Goal: Book appointment/travel/reservation

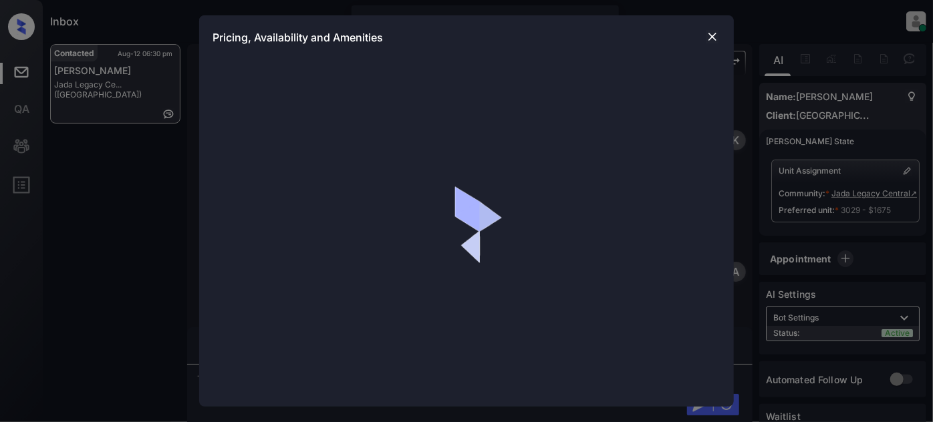
scroll to position [2414, 0]
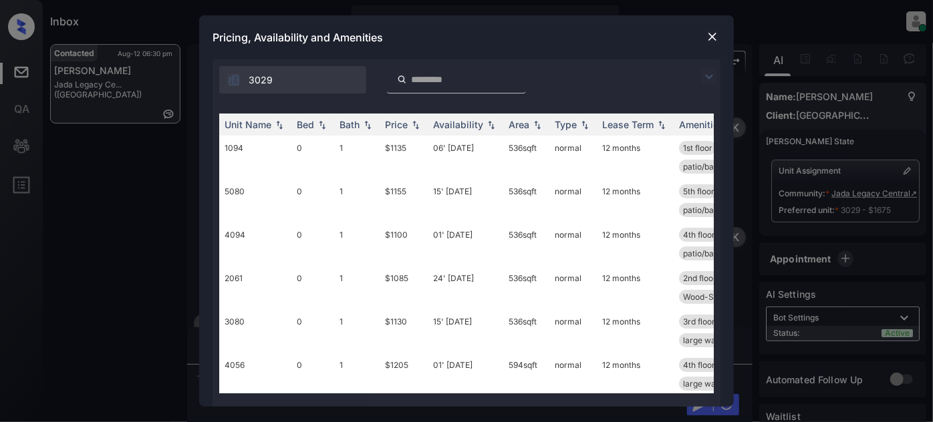
click at [715, 75] on img at bounding box center [709, 77] width 16 height 16
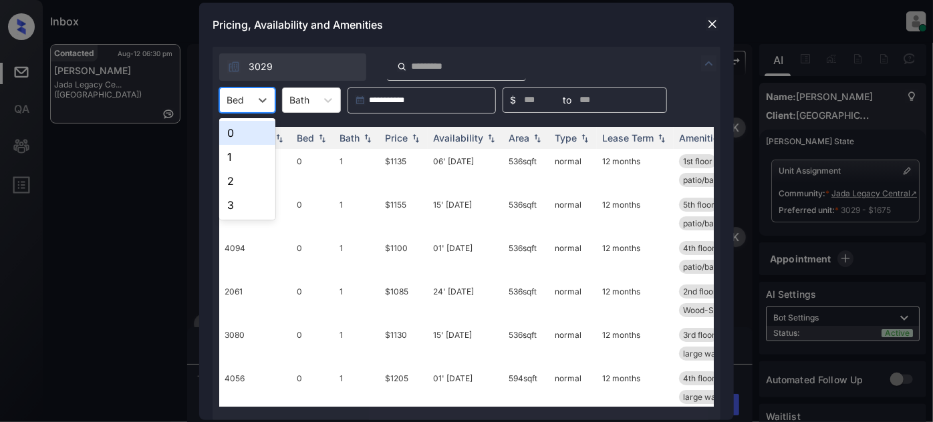
click at [249, 102] on div "Bed" at bounding box center [235, 99] width 31 height 19
click at [249, 196] on div "3" at bounding box center [247, 205] width 56 height 24
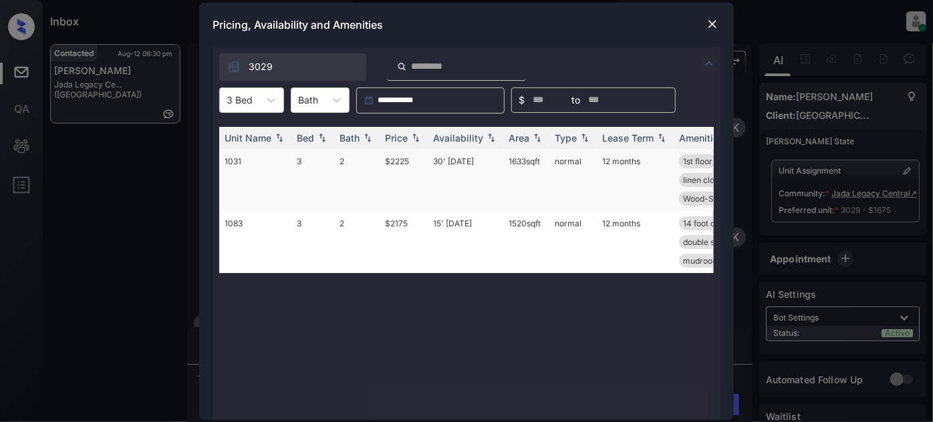
click at [452, 167] on td "30' Jun 25" at bounding box center [465, 180] width 75 height 62
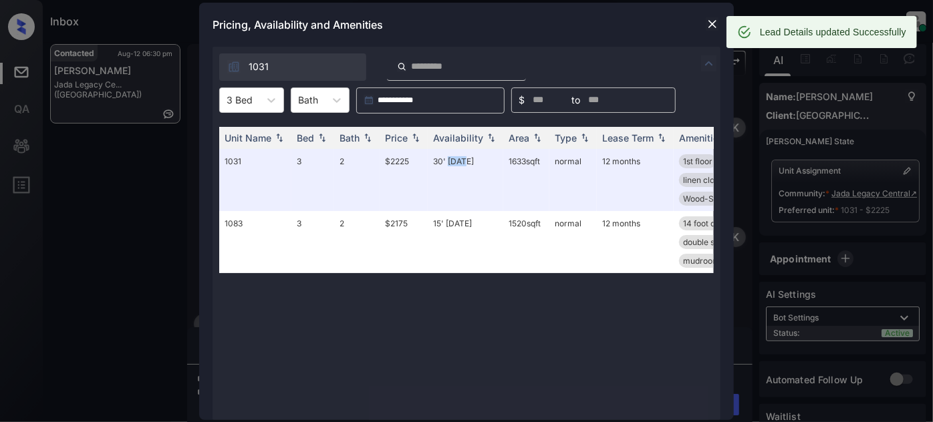
click at [710, 19] on img at bounding box center [711, 23] width 13 height 13
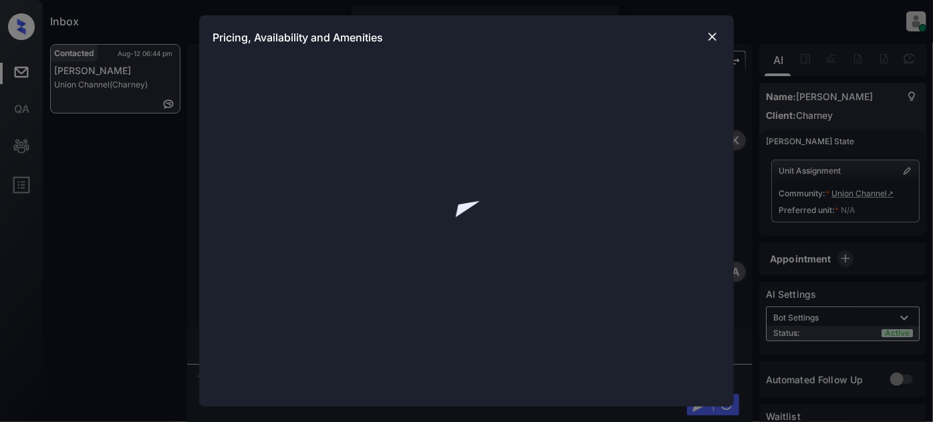
scroll to position [3215, 0]
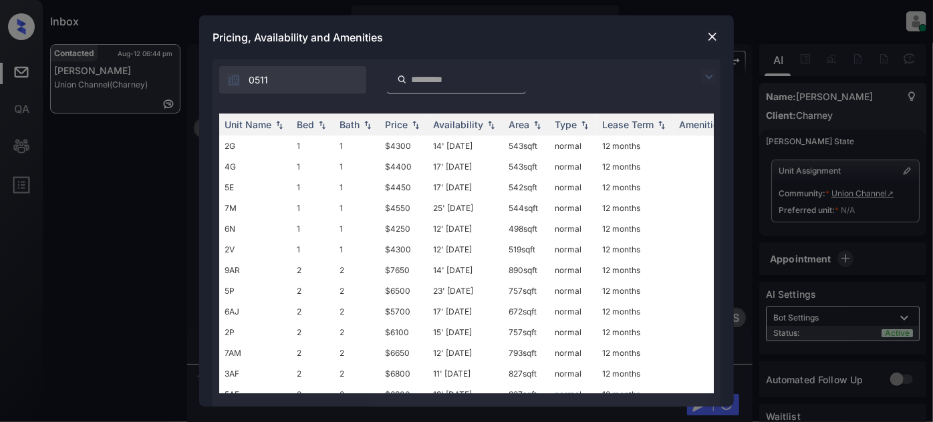
click at [708, 75] on img at bounding box center [709, 77] width 16 height 16
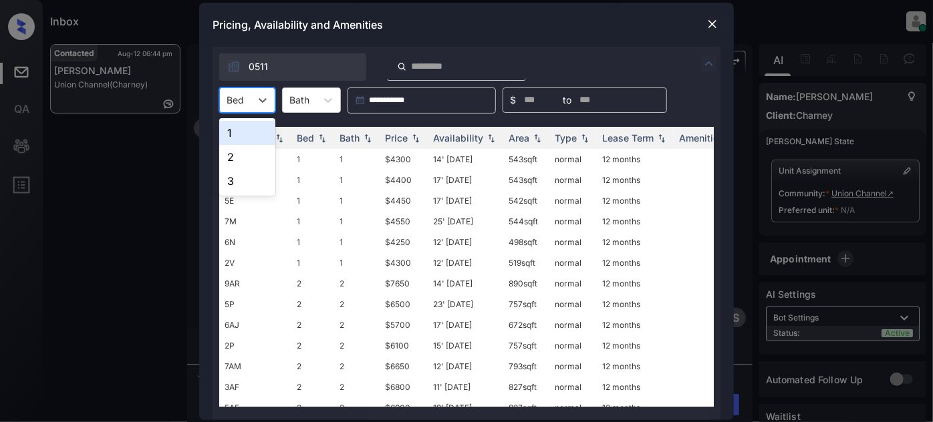
click at [235, 98] on div at bounding box center [234, 100] width 17 height 14
click at [240, 151] on div "2" at bounding box center [247, 157] width 56 height 24
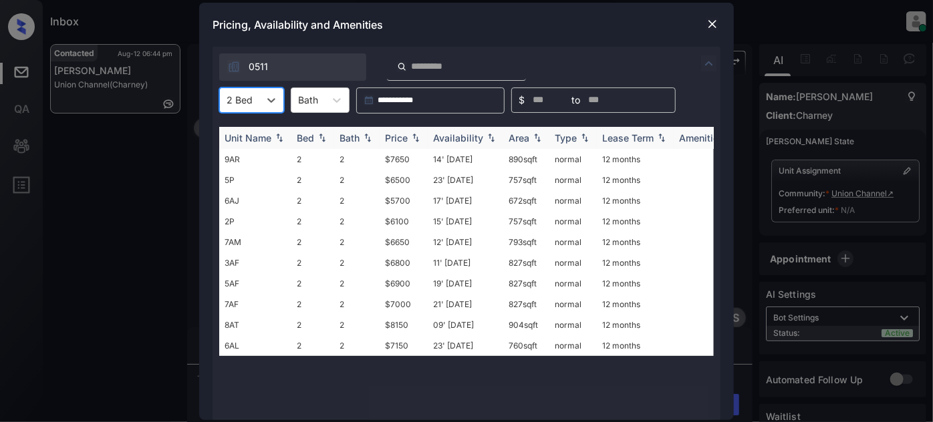
click at [410, 138] on img at bounding box center [415, 137] width 13 height 9
click at [410, 138] on img at bounding box center [415, 138] width 13 height 10
click at [466, 160] on td "17' Jun 25" at bounding box center [465, 159] width 75 height 21
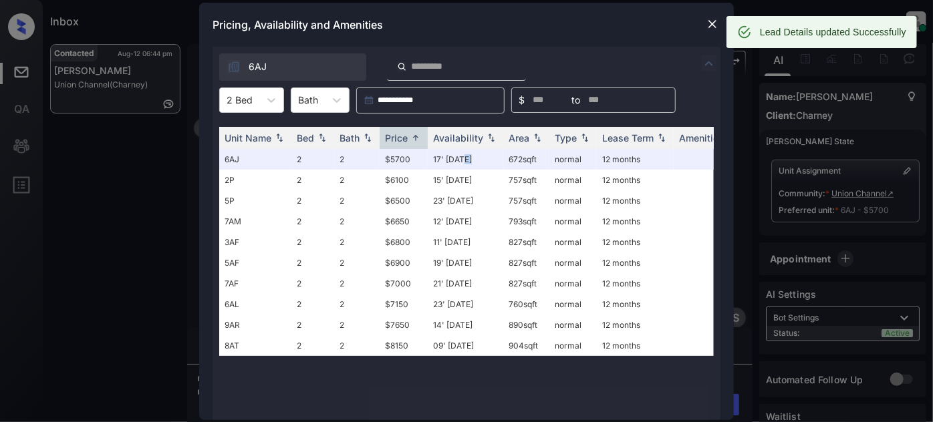
click at [717, 26] on img at bounding box center [711, 23] width 13 height 13
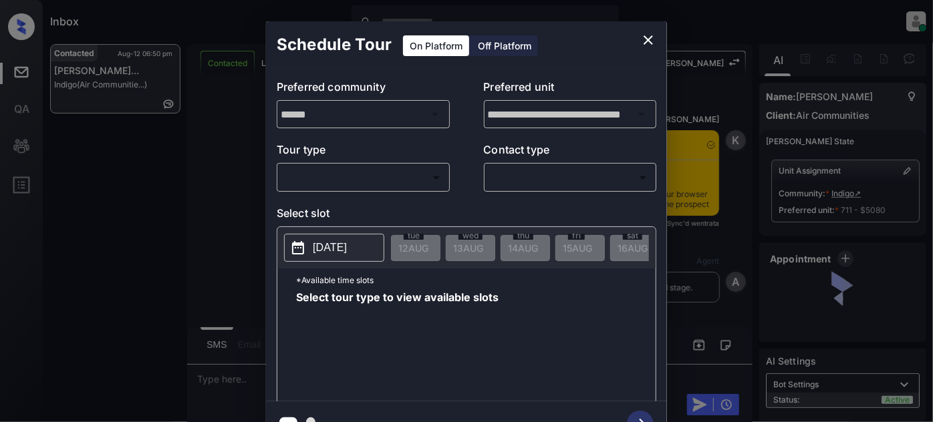
scroll to position [885, 0]
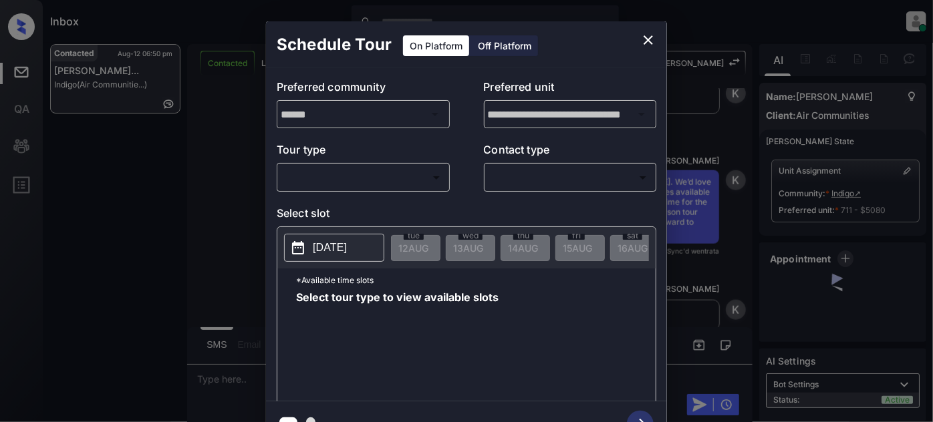
click at [420, 188] on div "​ ​" at bounding box center [363, 177] width 173 height 29
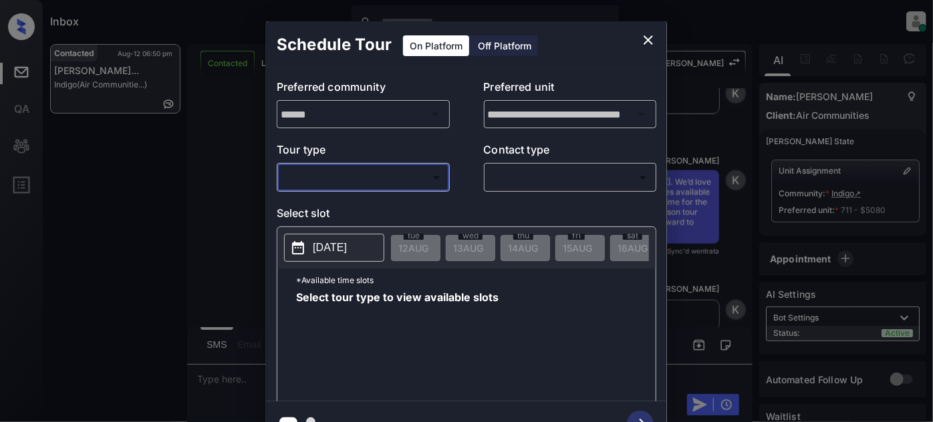
click at [378, 180] on body "Inbox Juan Carlos Manantan Online Set yourself offline Set yourself on break Pr…" at bounding box center [466, 211] width 933 height 422
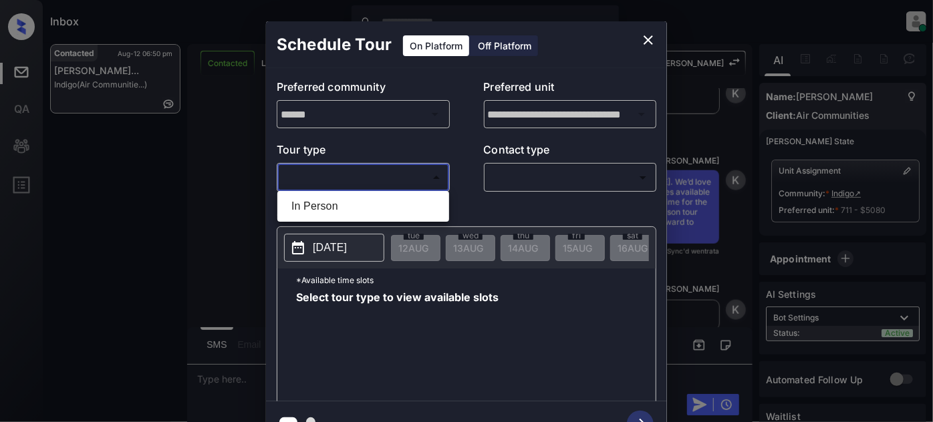
click at [338, 208] on li "In Person" at bounding box center [363, 206] width 165 height 24
type input "********"
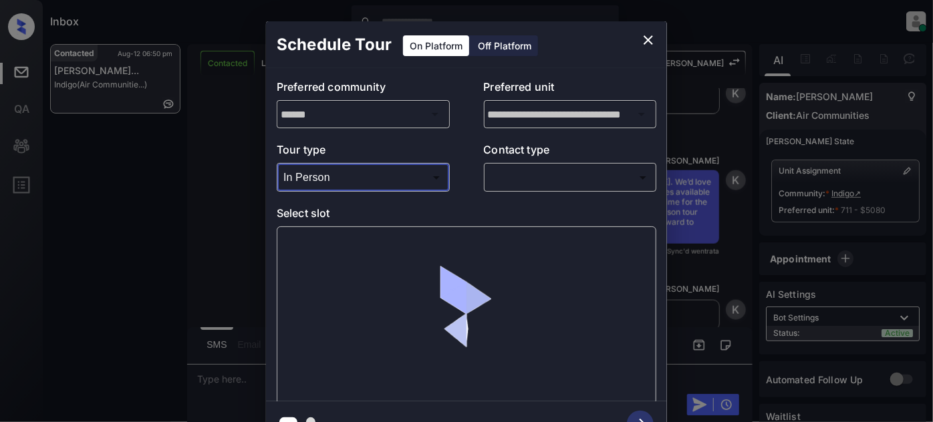
click at [549, 169] on body "Inbox Juan Carlos Manantan Online Set yourself offline Set yourself on break Pr…" at bounding box center [466, 211] width 933 height 422
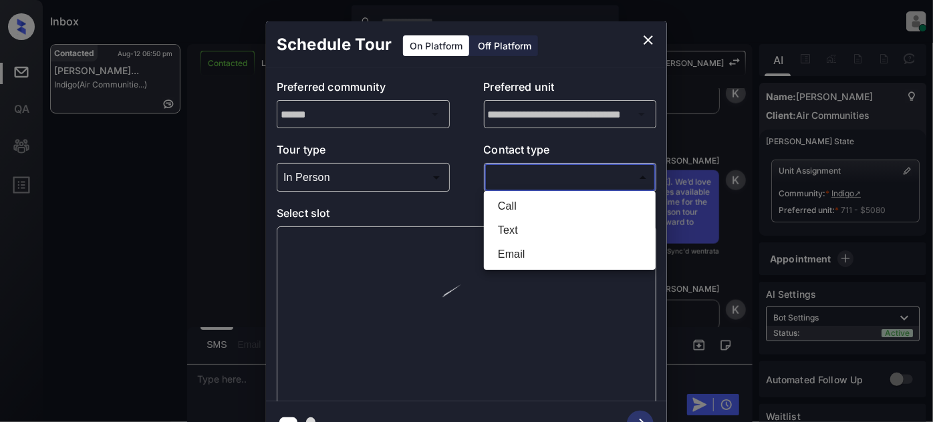
click at [504, 225] on li "Text" at bounding box center [569, 230] width 165 height 24
type input "****"
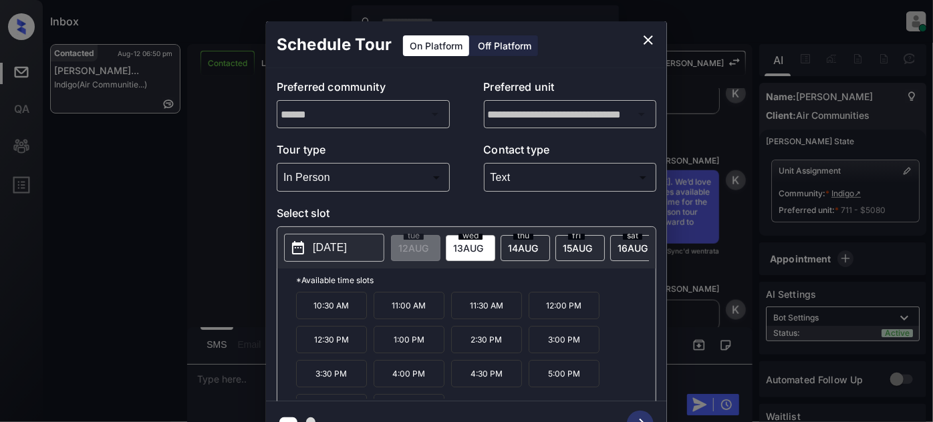
click at [475, 309] on p "11:30 AM" at bounding box center [486, 305] width 71 height 27
click at [634, 413] on icon "button" at bounding box center [640, 424] width 27 height 27
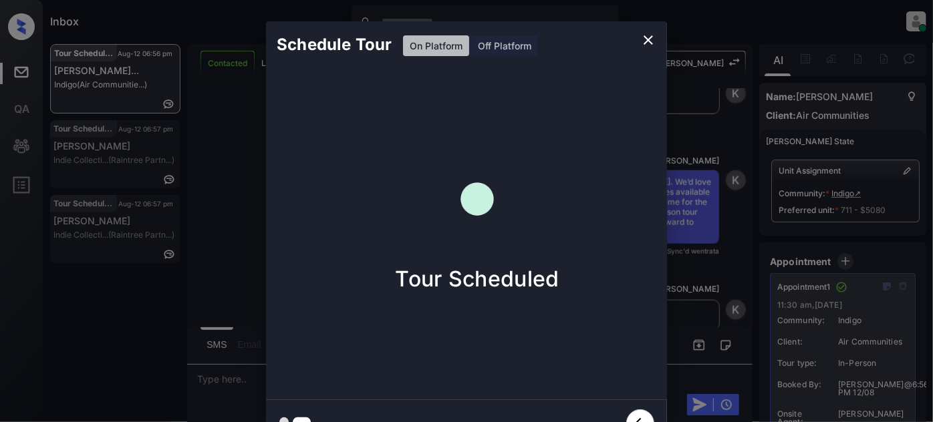
click at [644, 29] on button "close" at bounding box center [648, 40] width 27 height 27
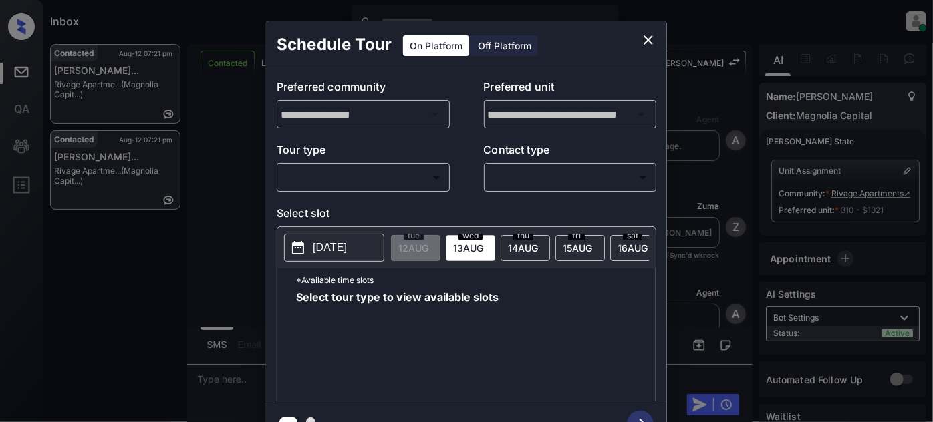
scroll to position [3488, 0]
click at [401, 185] on body "Inbox [PERSON_NAME] Online Set yourself offline Set yourself on break Profile S…" at bounding box center [466, 211] width 933 height 422
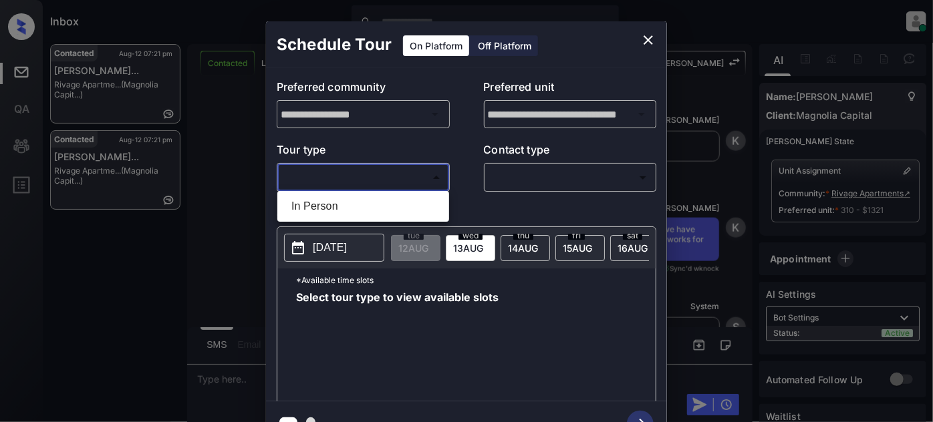
click at [352, 201] on li "In Person" at bounding box center [363, 206] width 165 height 24
type input "********"
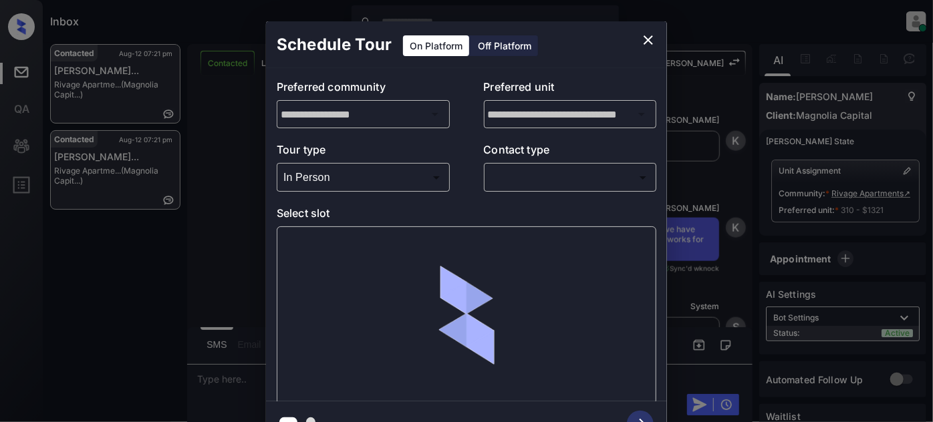
click at [550, 166] on div "​ ​" at bounding box center [570, 177] width 173 height 29
click at [550, 170] on body "Inbox Juan Carlos Manantan Online Set yourself offline Set yourself on break Pr…" at bounding box center [466, 211] width 933 height 422
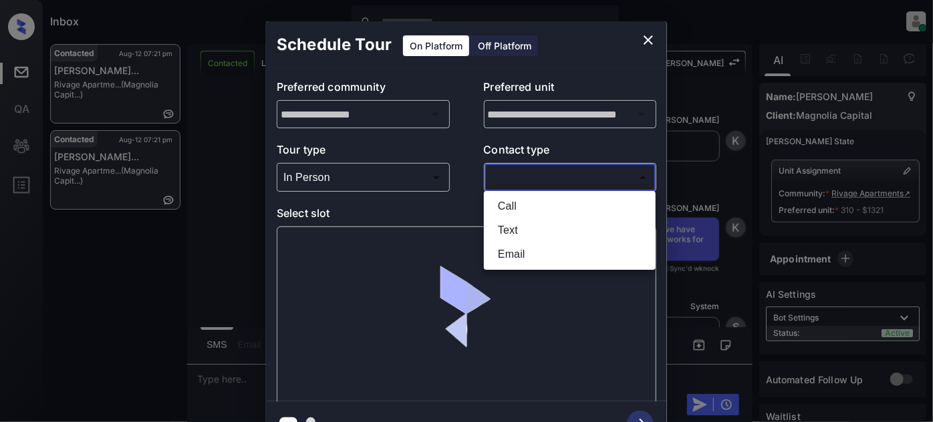
click at [517, 222] on li "Text" at bounding box center [569, 230] width 165 height 24
type input "****"
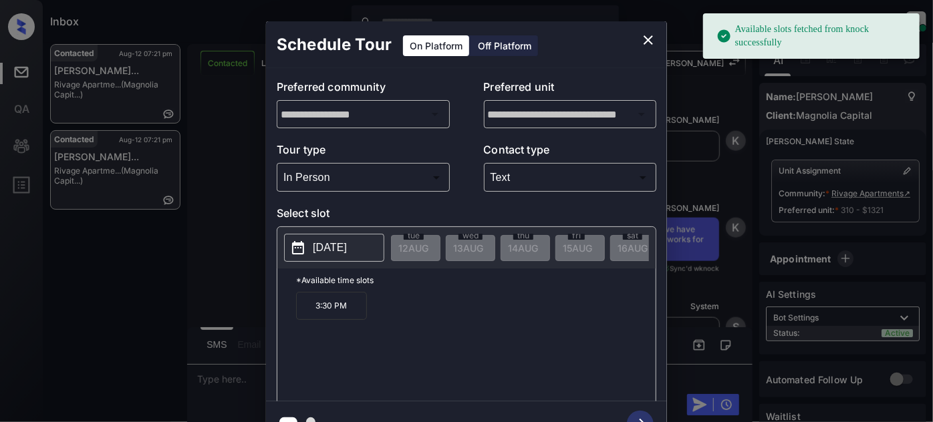
click at [347, 251] on p "[DATE]" at bounding box center [330, 248] width 34 height 16
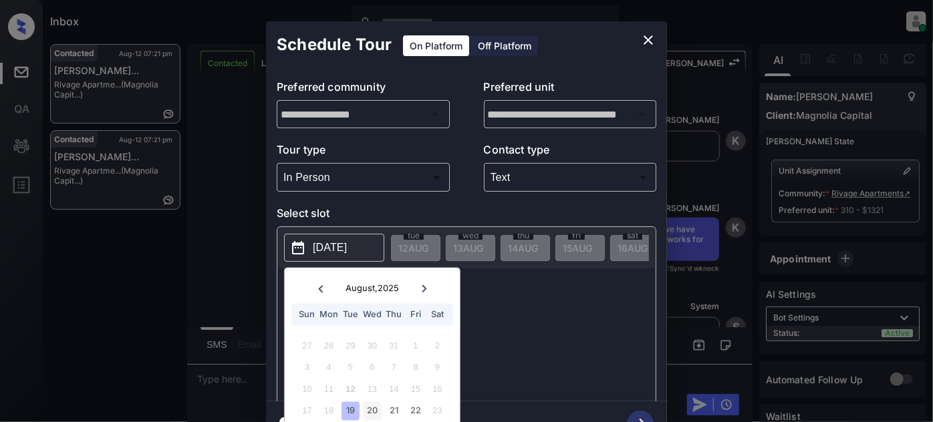
drag, startPoint x: 351, startPoint y: 410, endPoint x: 363, endPoint y: 410, distance: 12.0
click at [351, 410] on div "19" at bounding box center [350, 411] width 18 height 18
click at [365, 410] on div "20" at bounding box center [372, 411] width 18 height 18
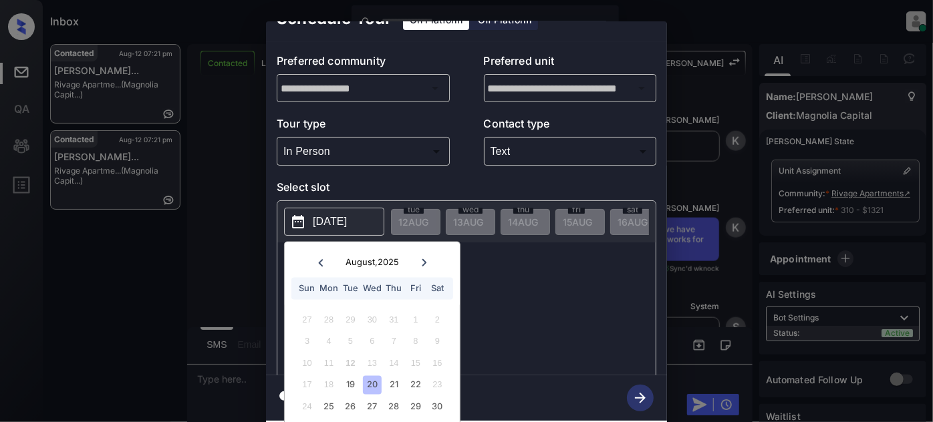
click at [403, 376] on div "17 18 19 20 21 22 23" at bounding box center [372, 384] width 166 height 21
click at [396, 376] on div "21" at bounding box center [394, 385] width 18 height 18
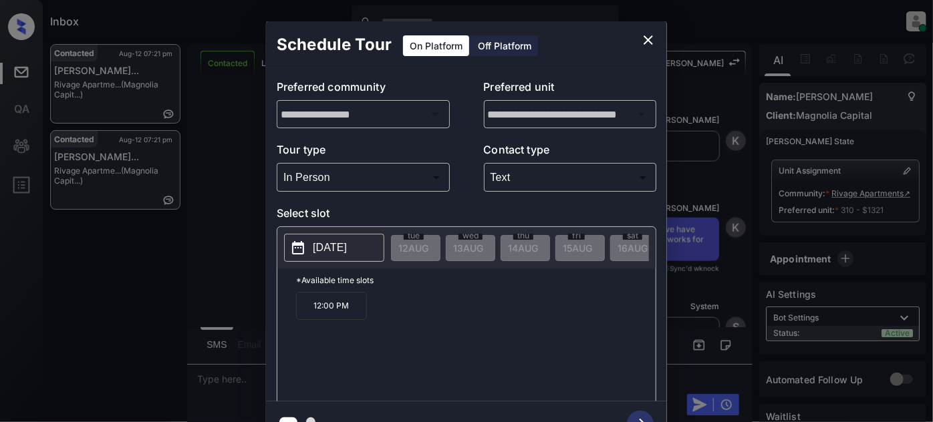
scroll to position [0, 0]
click at [479, 313] on div "12:00 PM" at bounding box center [475, 345] width 359 height 107
click at [341, 241] on p "[DATE]" at bounding box center [330, 248] width 34 height 16
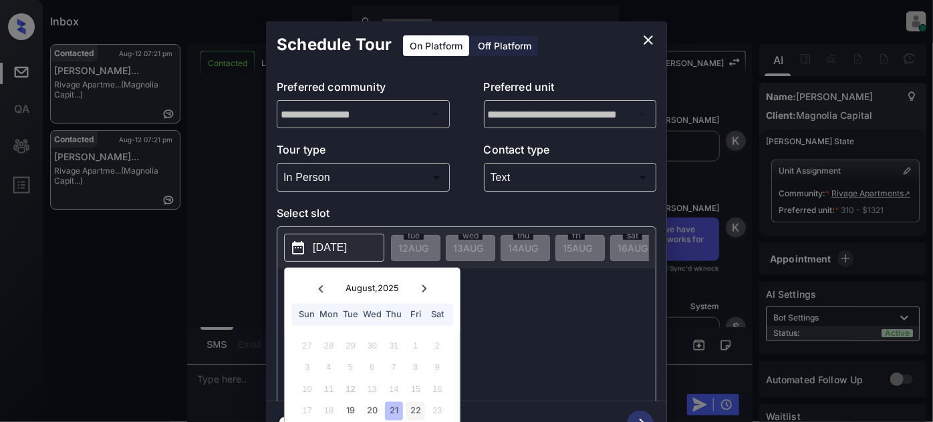
click at [413, 409] on div "22" at bounding box center [415, 411] width 18 height 18
click at [502, 320] on p "2:00 PM" at bounding box center [486, 306] width 71 height 28
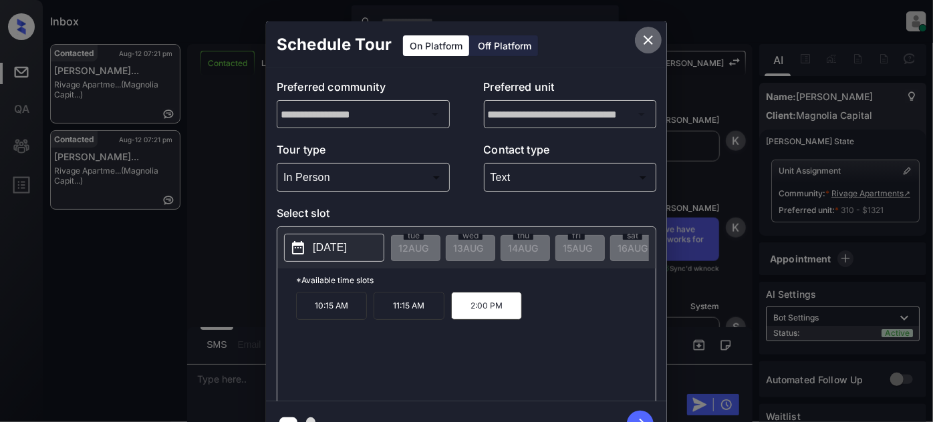
click at [643, 41] on icon "close" at bounding box center [648, 40] width 16 height 16
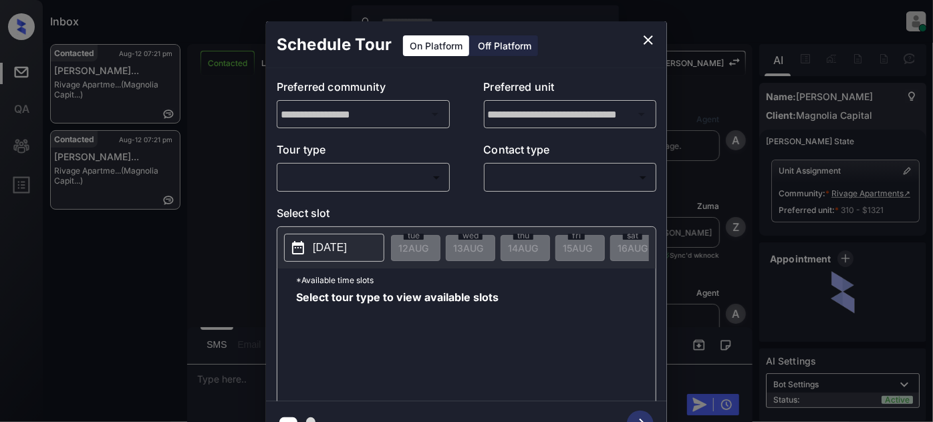
scroll to position [3245, 0]
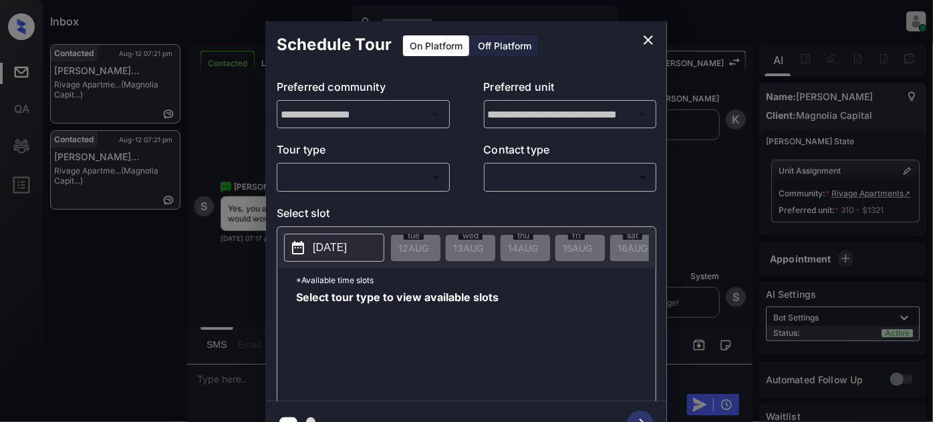
click at [365, 183] on body "Inbox Juan Carlos Manantan Online Set yourself offline Set yourself on break Pr…" at bounding box center [466, 211] width 933 height 422
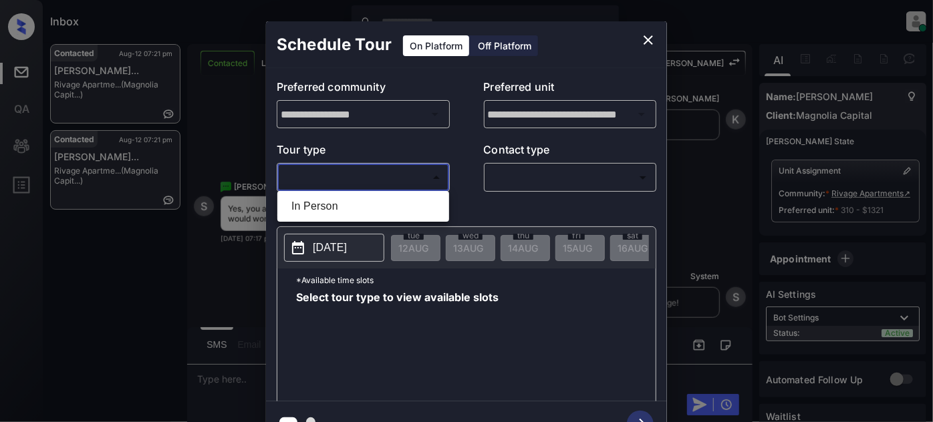
click at [357, 201] on li "In Person" at bounding box center [363, 206] width 165 height 24
type input "********"
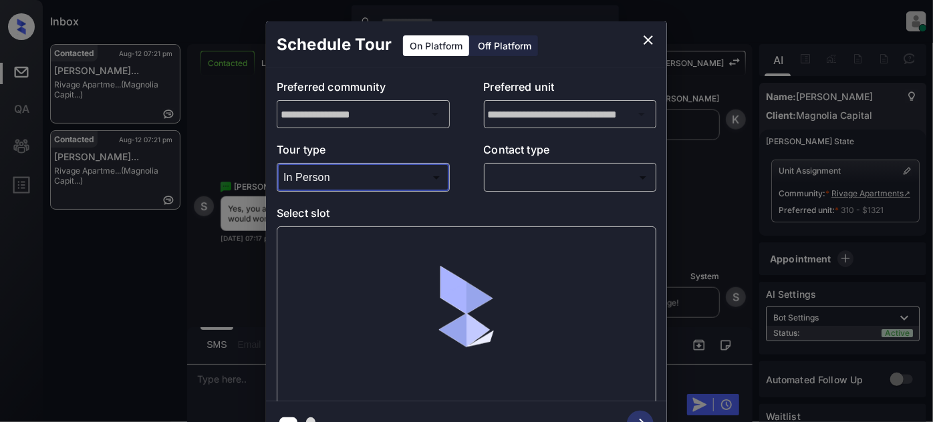
click at [522, 174] on body "Inbox Juan Carlos Manantan Online Set yourself offline Set yourself on break Pr…" at bounding box center [466, 211] width 933 height 422
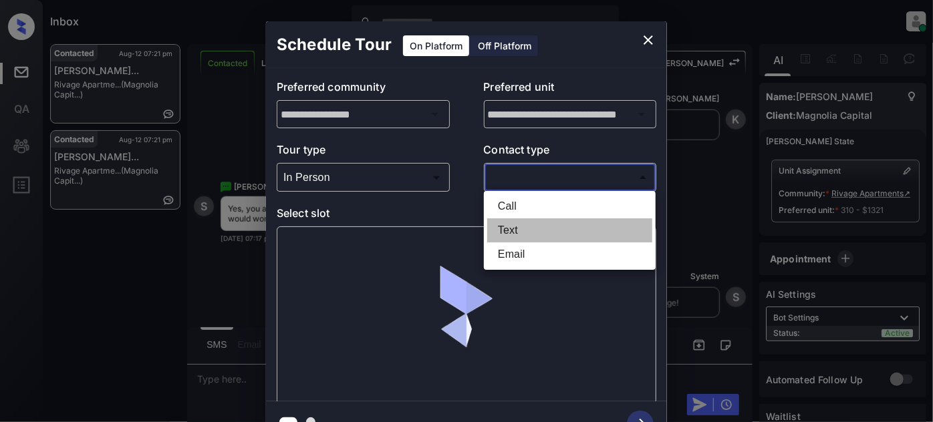
click at [509, 223] on li "Text" at bounding box center [569, 230] width 165 height 24
type input "****"
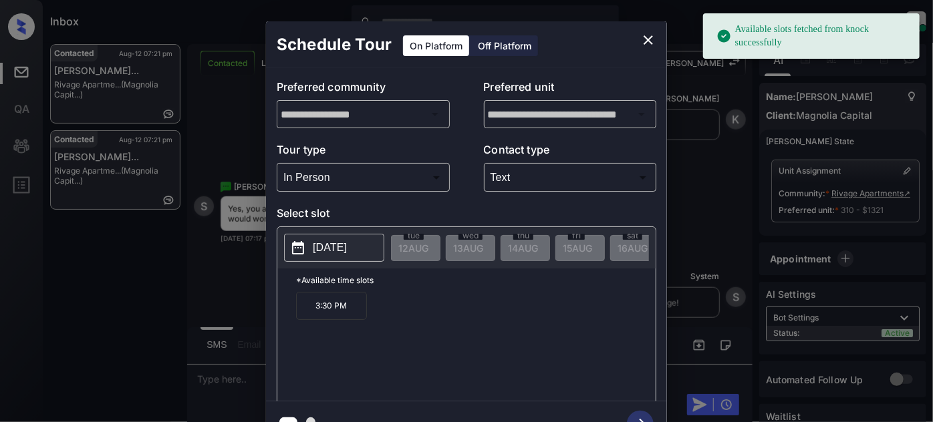
click at [347, 245] on p "[DATE]" at bounding box center [330, 248] width 34 height 16
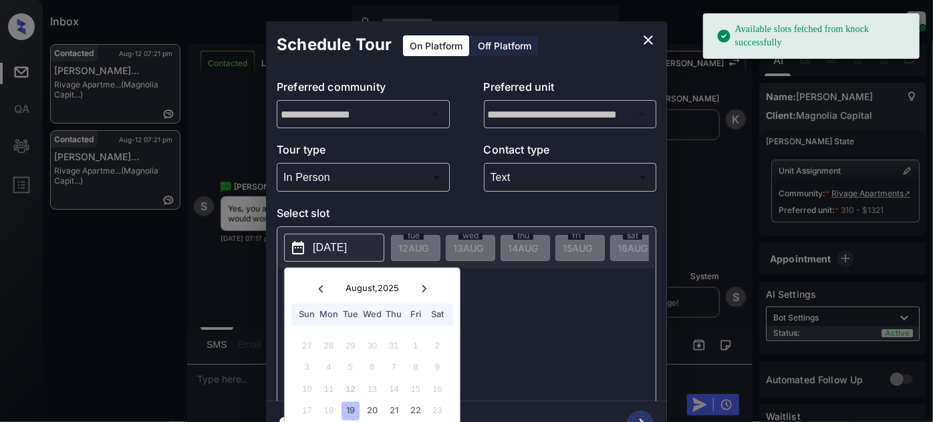
click at [425, 287] on icon at bounding box center [424, 288] width 5 height 7
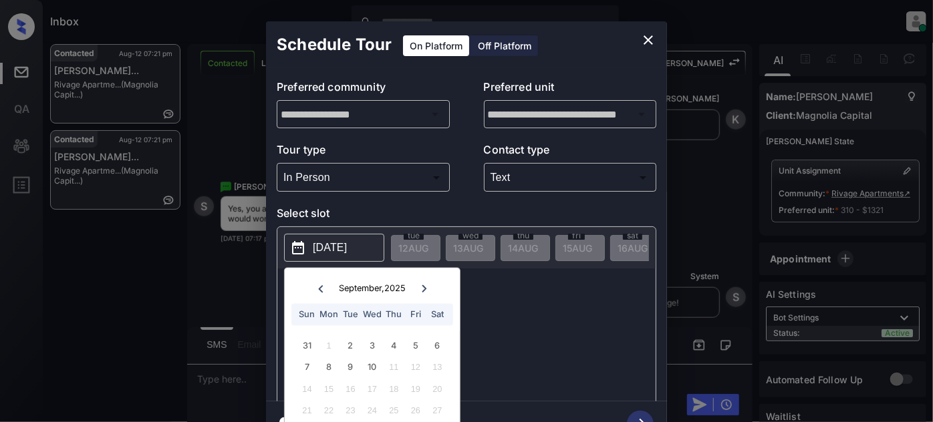
click at [320, 287] on icon at bounding box center [320, 288] width 5 height 7
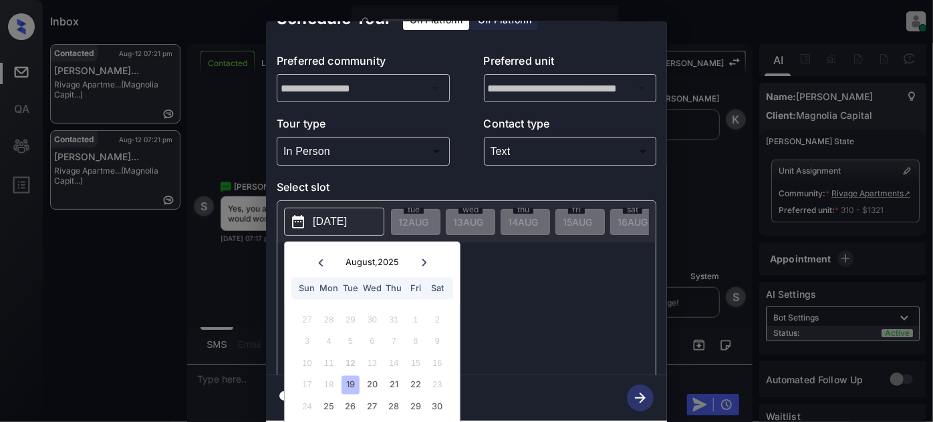
scroll to position [37, 0]
click at [441, 354] on div "16" at bounding box center [437, 363] width 18 height 18
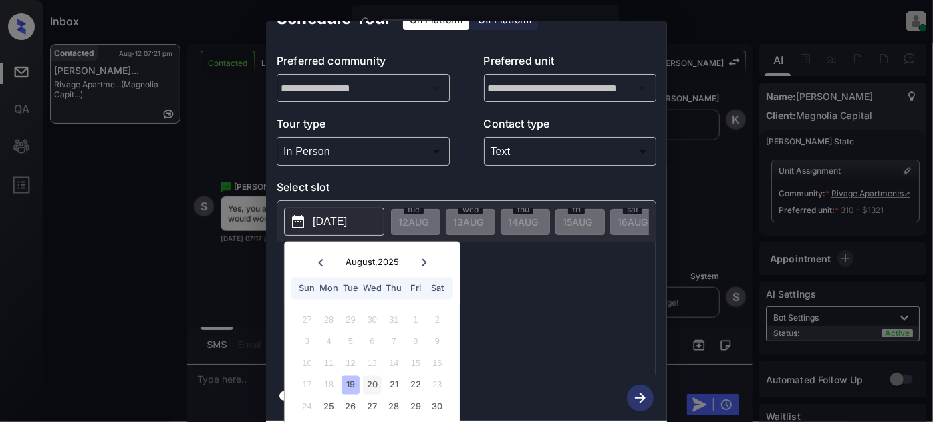
click at [375, 376] on div "20" at bounding box center [372, 385] width 18 height 18
drag, startPoint x: 387, startPoint y: 378, endPoint x: 407, endPoint y: 375, distance: 19.6
click at [388, 377] on div "21" at bounding box center [394, 385] width 18 height 18
click at [415, 376] on div "22" at bounding box center [415, 385] width 18 height 18
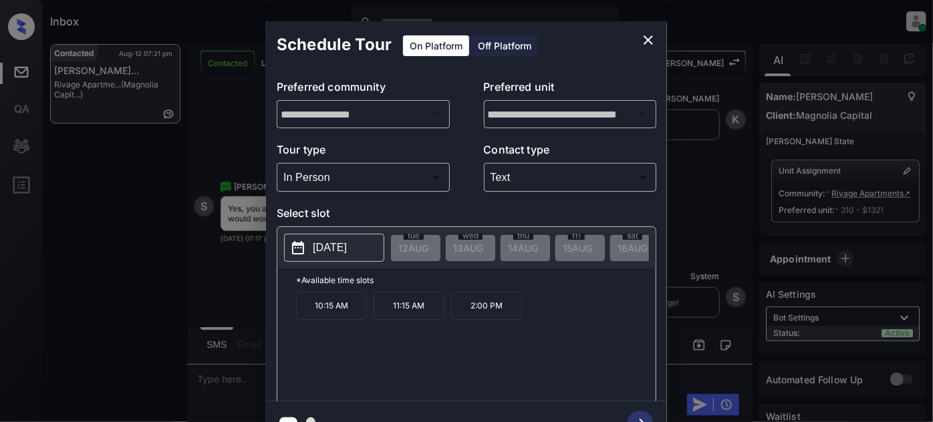
scroll to position [0, 0]
click at [508, 294] on div "*Available time slots 10:15 AM 11:15 AM 2:00 PM" at bounding box center [466, 337] width 378 height 137
click at [648, 32] on icon "close" at bounding box center [648, 40] width 16 height 16
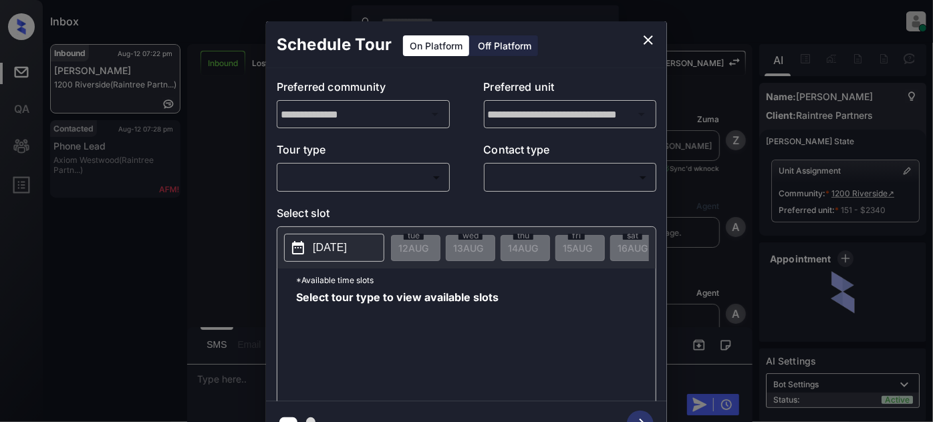
scroll to position [748, 0]
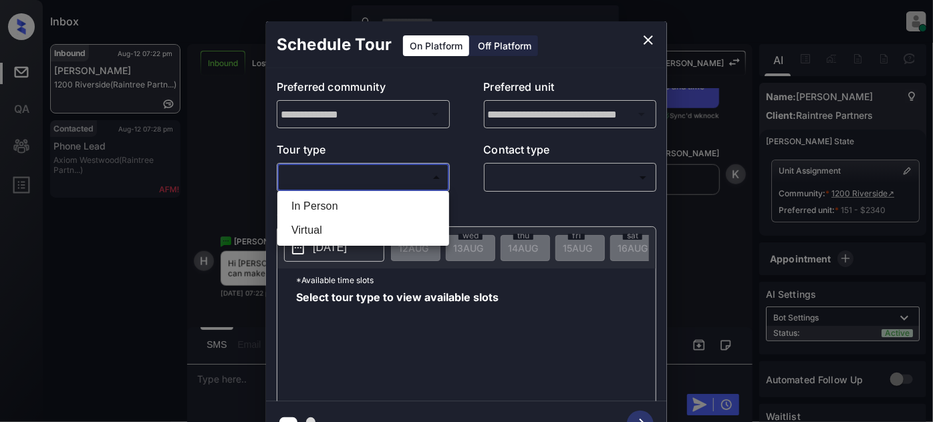
click at [371, 178] on body "Inbox Juan Carlos Manantan Online Set yourself offline Set yourself on break Pr…" at bounding box center [466, 211] width 933 height 422
click at [359, 206] on li "In Person" at bounding box center [363, 206] width 165 height 24
type input "********"
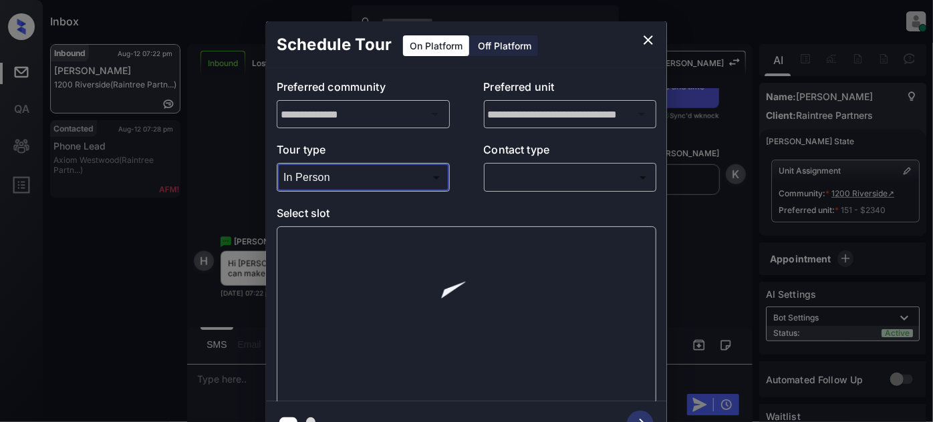
click at [554, 168] on body "Inbox Juan Carlos Manantan Online Set yourself offline Set yourself on break Pr…" at bounding box center [466, 211] width 933 height 422
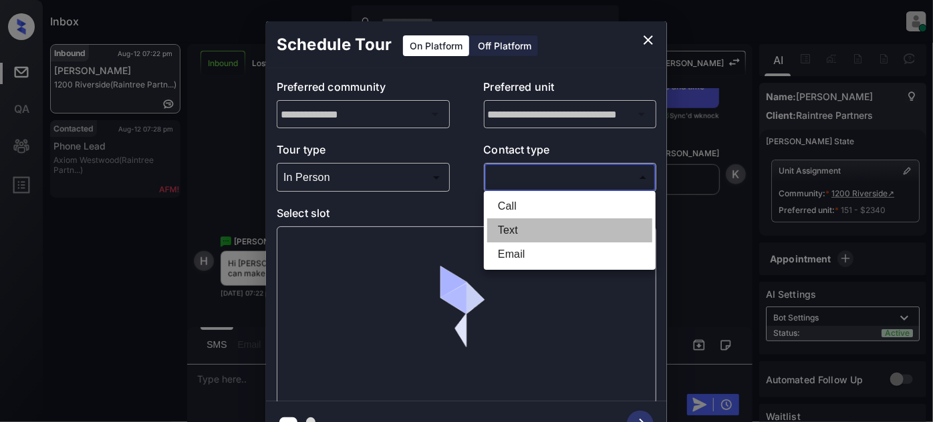
click at [517, 239] on li "Text" at bounding box center [569, 230] width 165 height 24
type input "****"
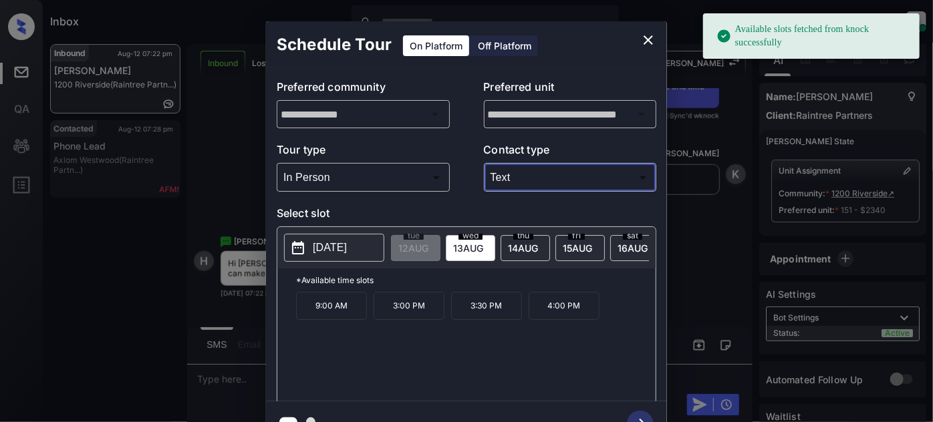
click at [317, 247] on p "[DATE]" at bounding box center [330, 248] width 34 height 16
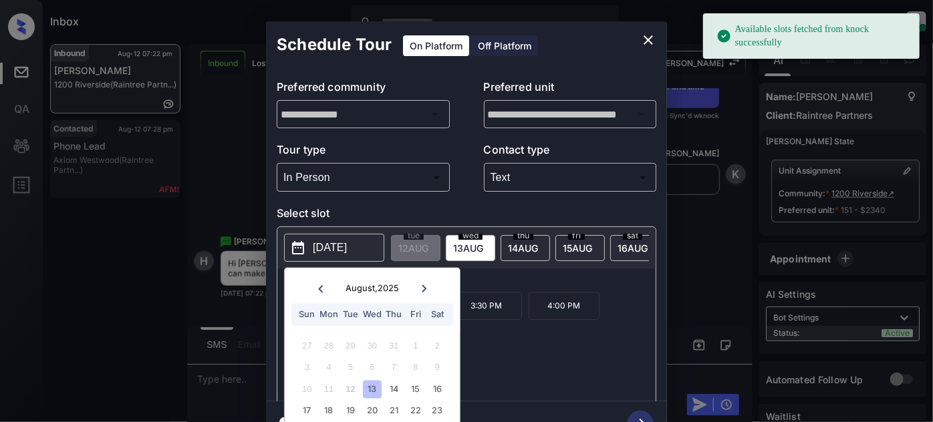
click at [428, 246] on span "16 AUG" at bounding box center [413, 247] width 30 height 11
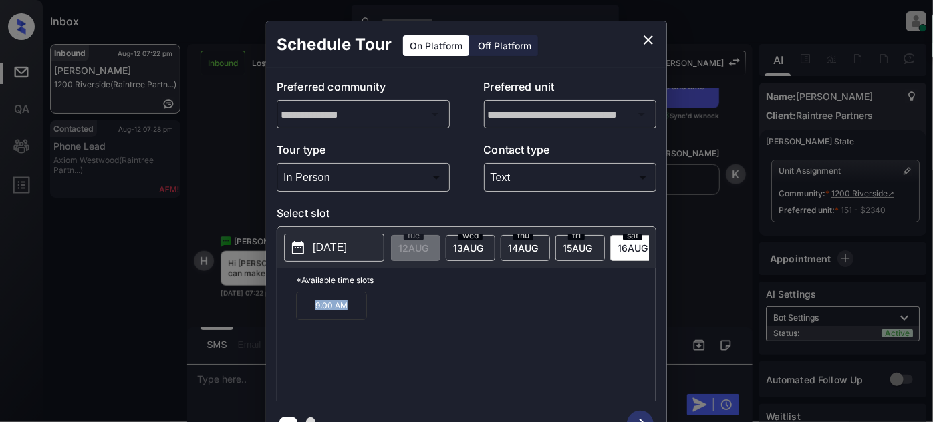
drag, startPoint x: 354, startPoint y: 323, endPoint x: 277, endPoint y: 323, distance: 77.5
click at [277, 323] on div "*Available time slots 9:00 AM" at bounding box center [466, 337] width 378 height 137
copy p "9:00 AM"
click at [650, 37] on icon "close" at bounding box center [647, 39] width 9 height 9
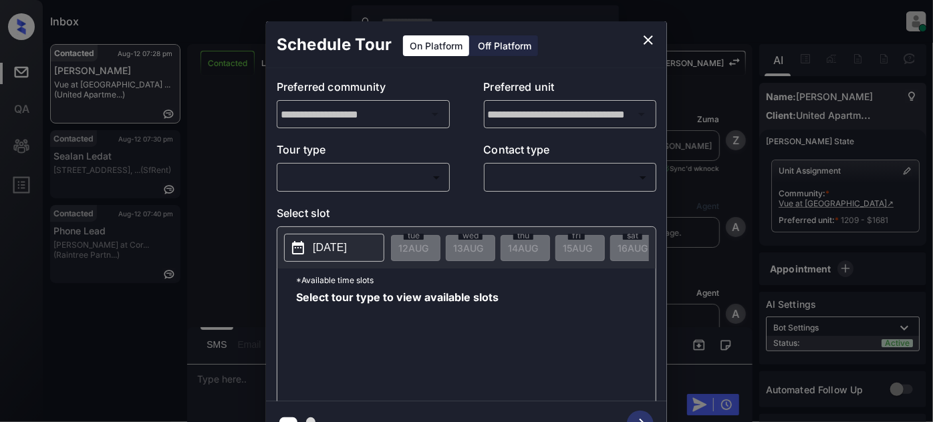
scroll to position [1322, 0]
click at [379, 178] on body "Inbox [PERSON_NAME] Online Set yourself offline Set yourself on break Profile S…" at bounding box center [466, 211] width 933 height 422
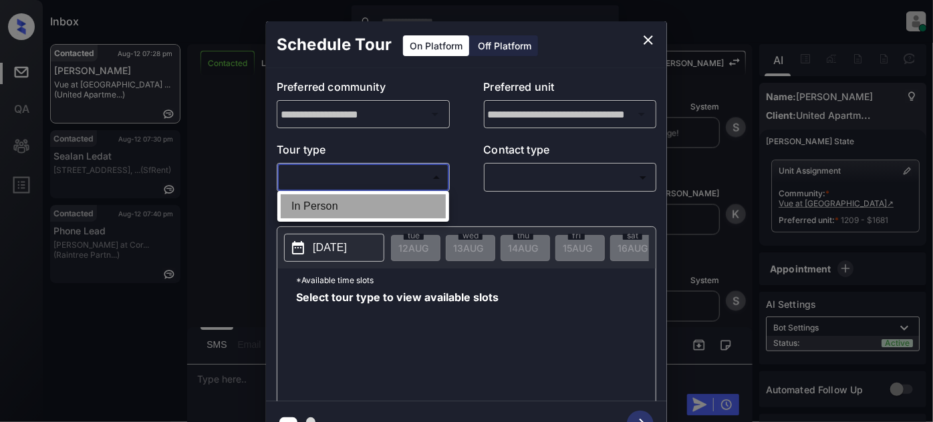
click at [353, 214] on li "In Person" at bounding box center [363, 206] width 165 height 24
type input "********"
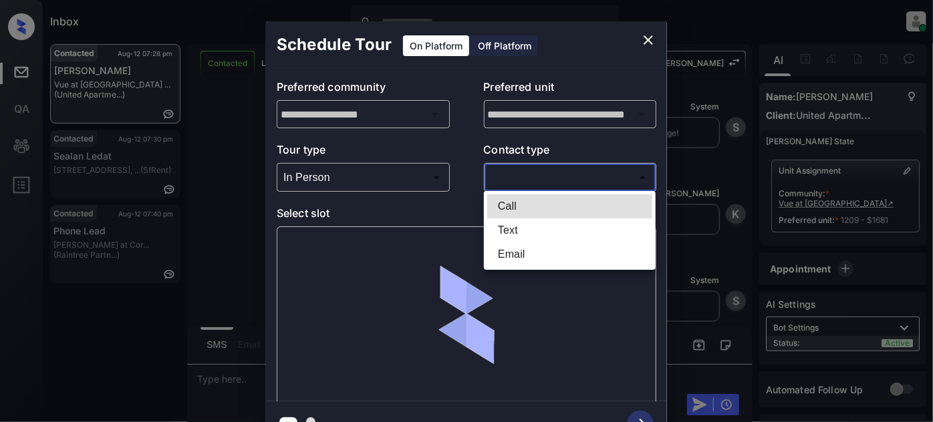
click at [490, 175] on body "Inbox [PERSON_NAME] Online Set yourself offline Set yourself on break Profile S…" at bounding box center [466, 211] width 933 height 422
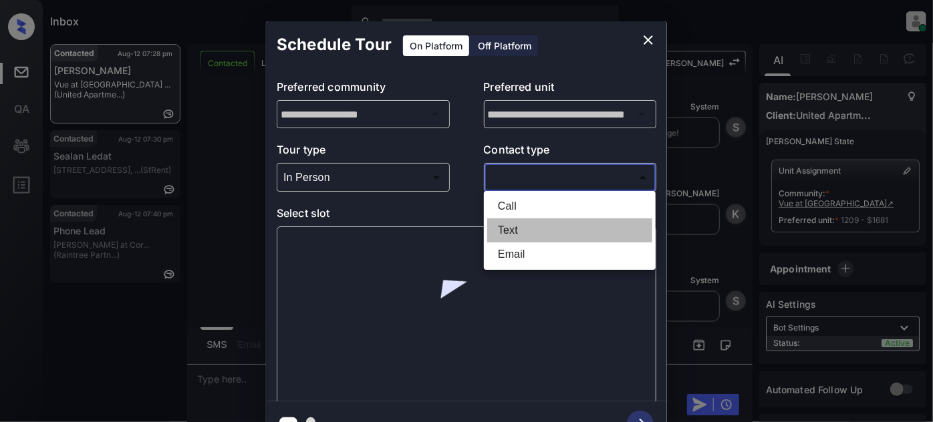
click at [492, 226] on li "Text" at bounding box center [569, 230] width 165 height 24
type input "****"
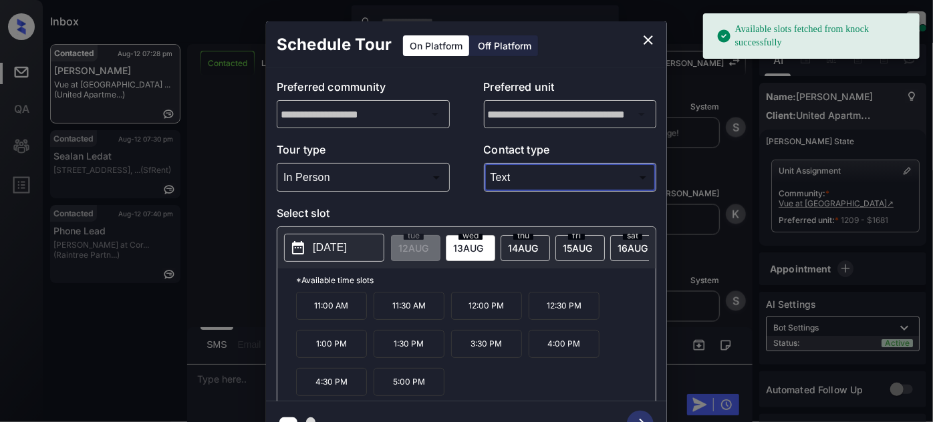
click at [347, 245] on p "[DATE]" at bounding box center [330, 248] width 34 height 16
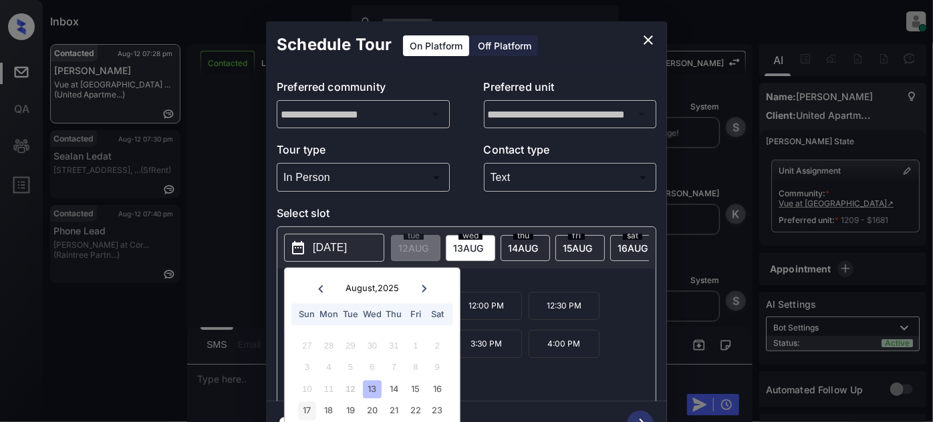
click at [306, 412] on div "17" at bounding box center [307, 411] width 18 height 18
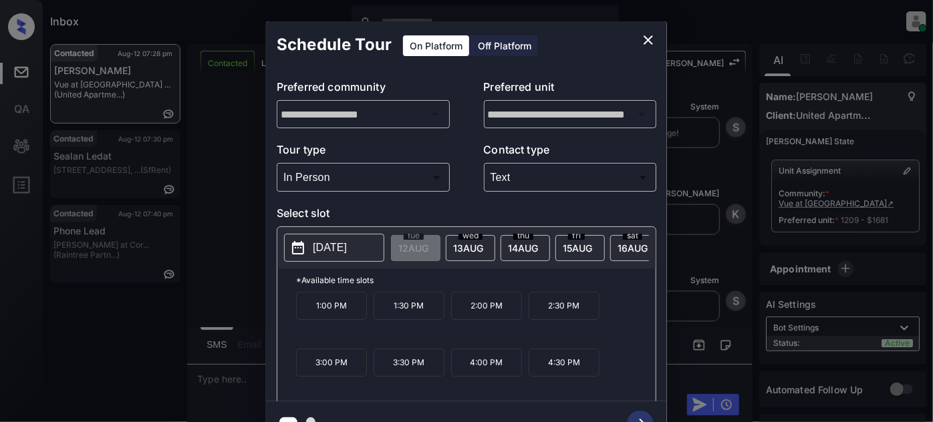
click at [556, 331] on div "1:00 PM 1:30 PM 2:00 PM 2:30 PM 3:00 PM 3:30 PM 4:00 PM 4:30 PM" at bounding box center [475, 345] width 359 height 107
click at [645, 39] on icon "close" at bounding box center [648, 40] width 16 height 16
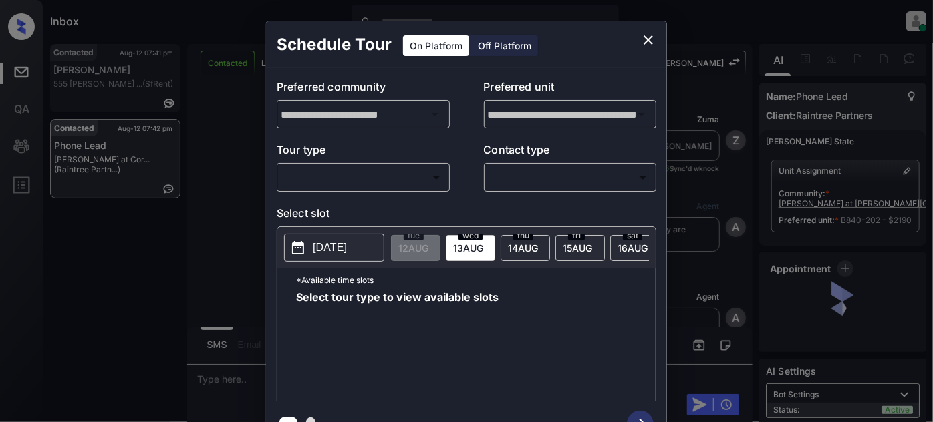
scroll to position [1671, 0]
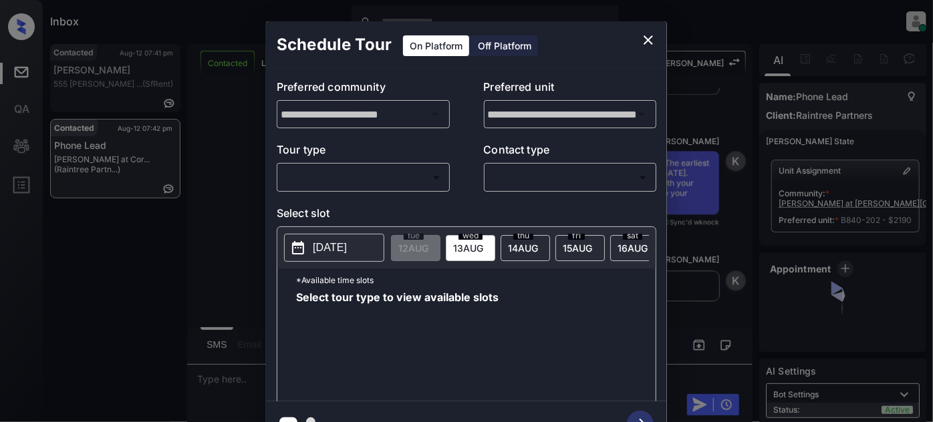
click at [405, 179] on body "Inbox [PERSON_NAME] Online Set yourself offline Set yourself on break Profile S…" at bounding box center [466, 211] width 933 height 422
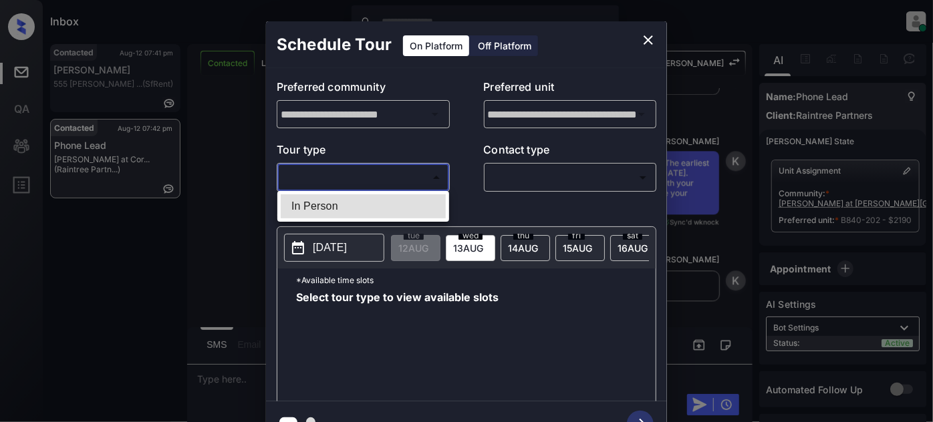
click at [377, 198] on li "In Person" at bounding box center [363, 206] width 165 height 24
type input "********"
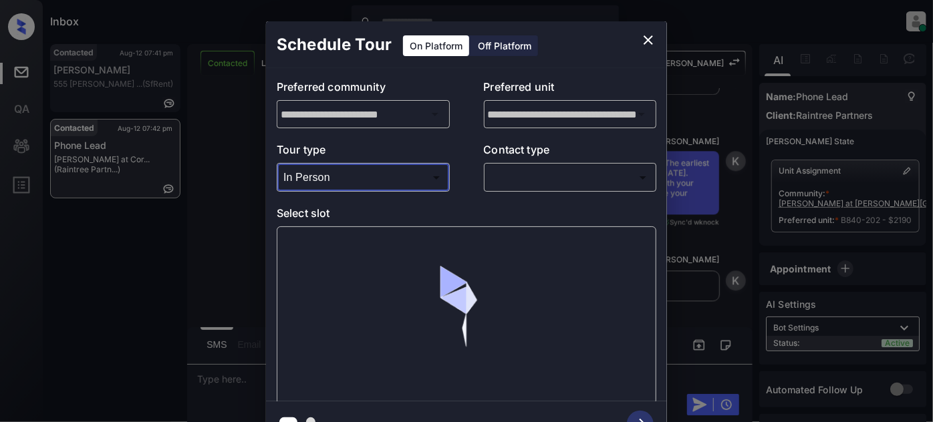
click at [556, 170] on body "Inbox [PERSON_NAME] Online Set yourself offline Set yourself on break Profile S…" at bounding box center [466, 211] width 933 height 422
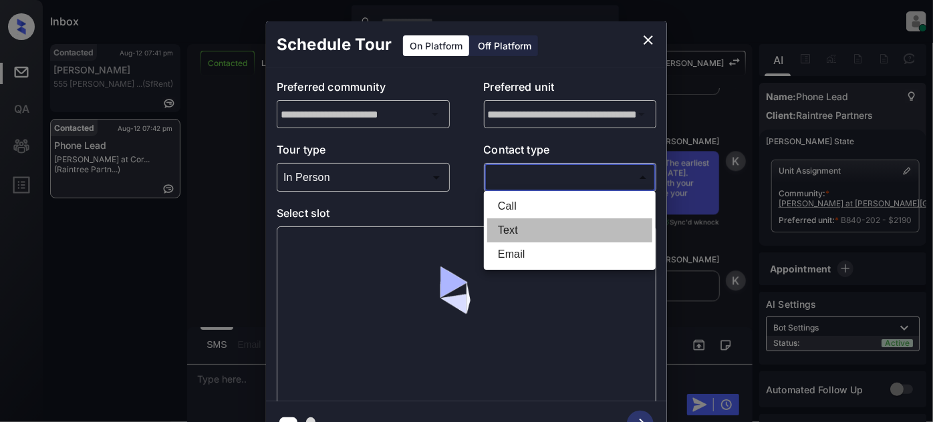
click at [518, 230] on li "Text" at bounding box center [569, 230] width 165 height 24
type input "****"
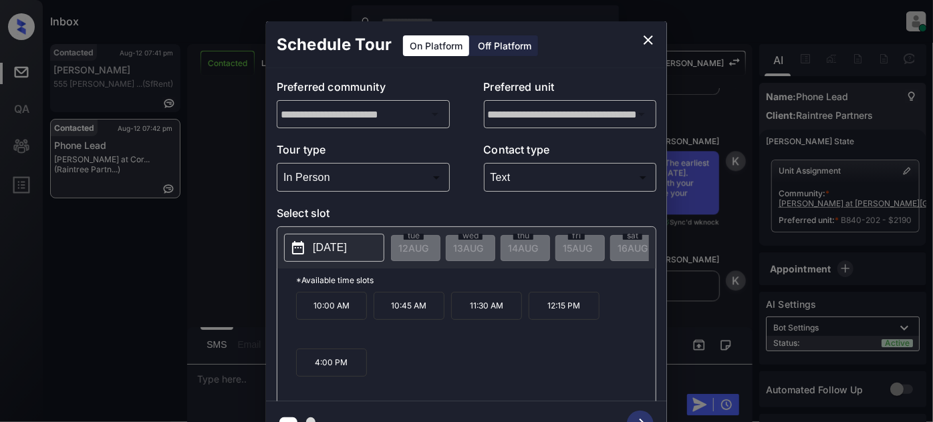
click at [347, 242] on p "[DATE]" at bounding box center [330, 248] width 34 height 16
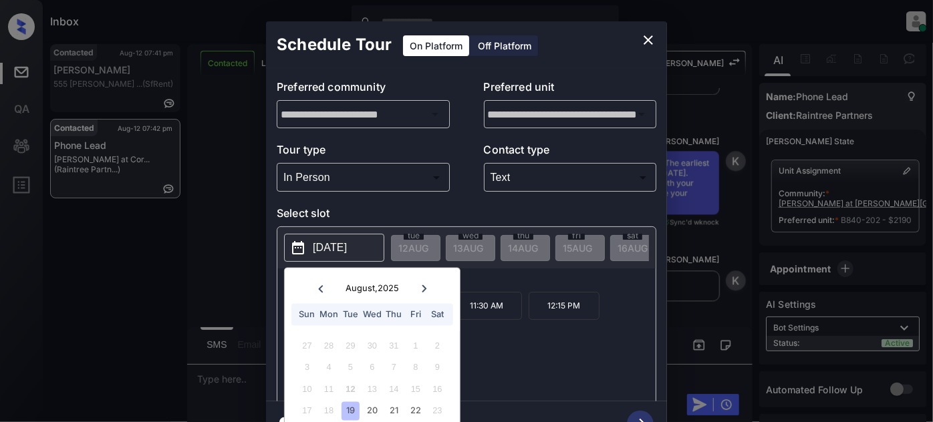
click at [423, 290] on icon at bounding box center [424, 288] width 5 height 7
click at [322, 287] on icon at bounding box center [320, 289] width 8 height 8
click at [435, 412] on div "23" at bounding box center [437, 411] width 18 height 18
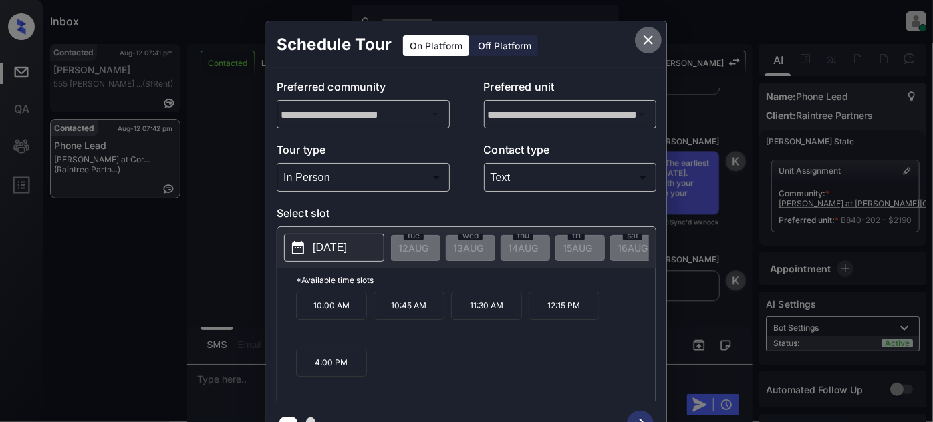
click at [637, 39] on button "close" at bounding box center [648, 40] width 27 height 27
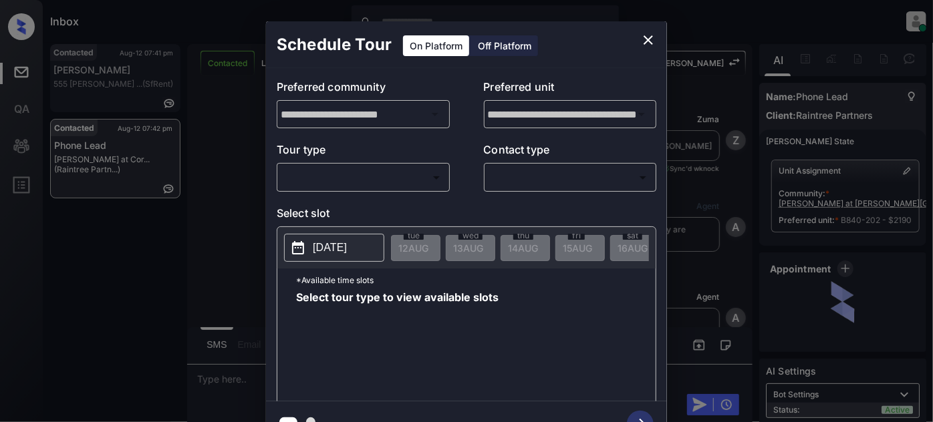
scroll to position [1914, 0]
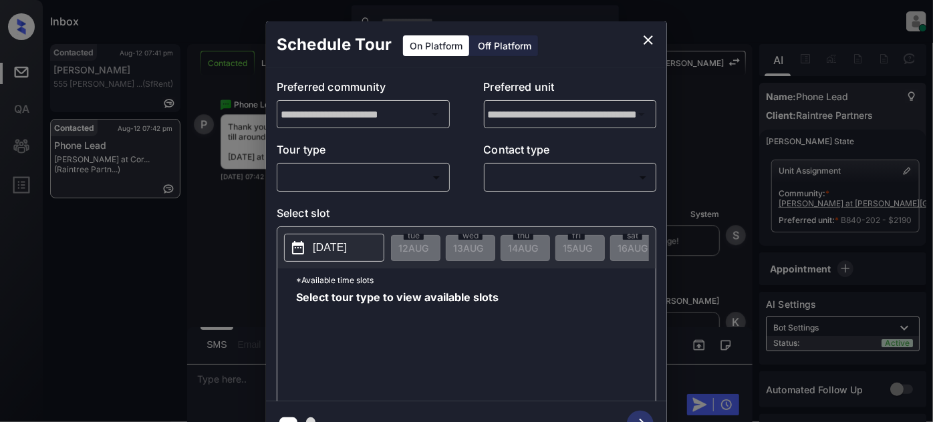
click at [368, 186] on body "Inbox [PERSON_NAME] Online Set yourself offline Set yourself on break Profile S…" at bounding box center [466, 211] width 933 height 422
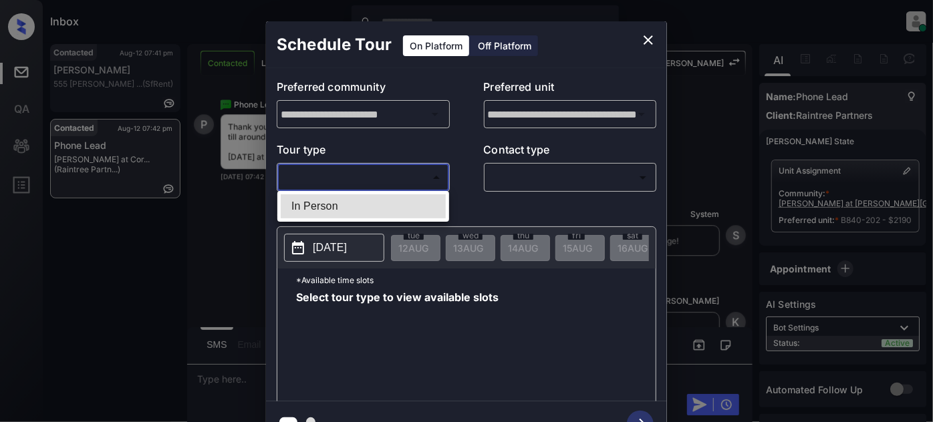
drag, startPoint x: 352, startPoint y: 206, endPoint x: 466, endPoint y: 182, distance: 116.9
click at [352, 206] on li "In Person" at bounding box center [363, 206] width 165 height 24
type input "********"
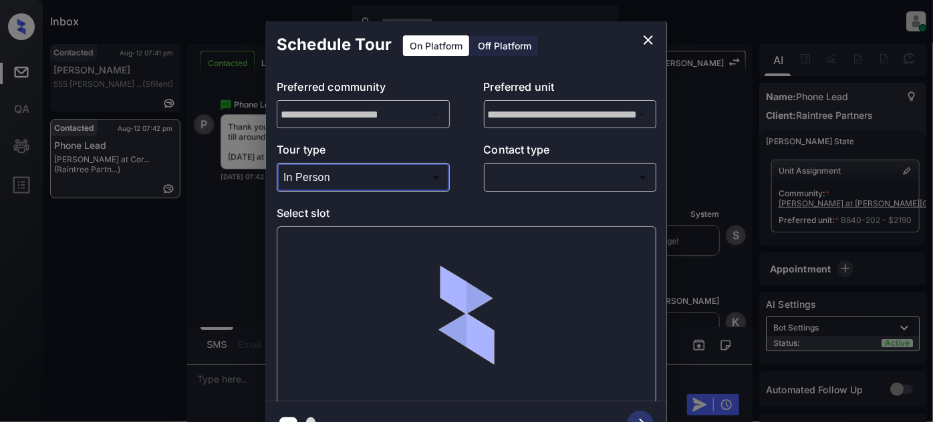
click at [492, 170] on body "Inbox [PERSON_NAME] Online Set yourself offline Set yourself on break Profile S…" at bounding box center [466, 211] width 933 height 422
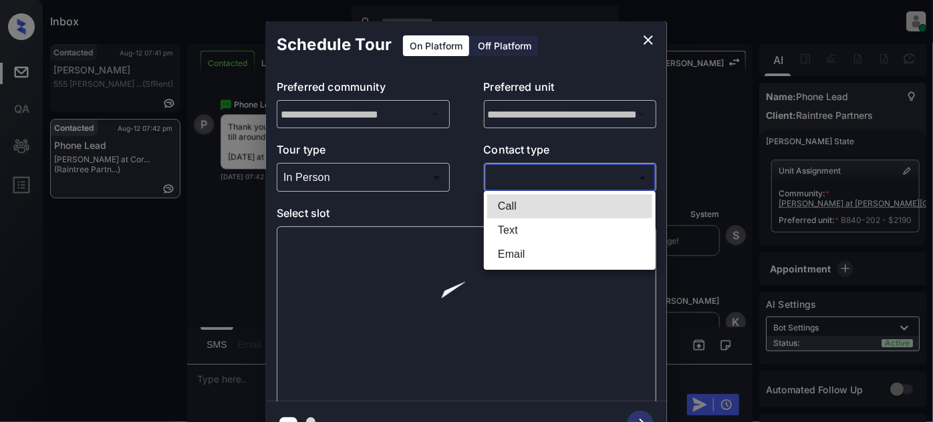
click at [491, 227] on li "Text" at bounding box center [569, 230] width 165 height 24
type input "****"
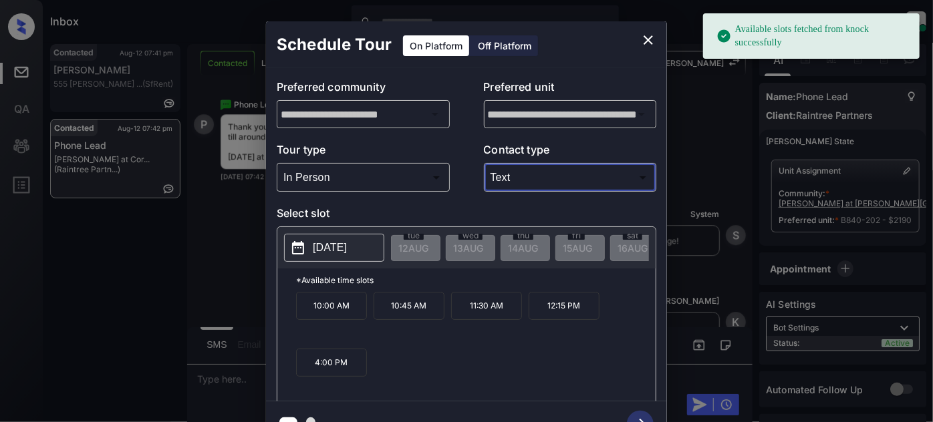
click at [333, 251] on p "[DATE]" at bounding box center [330, 248] width 34 height 16
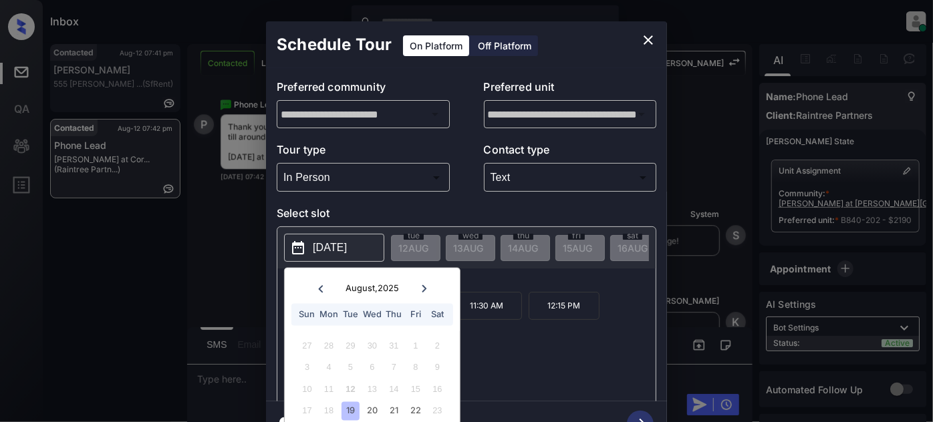
click at [420, 291] on icon at bounding box center [424, 289] width 8 height 8
click at [322, 286] on icon at bounding box center [320, 289] width 8 height 8
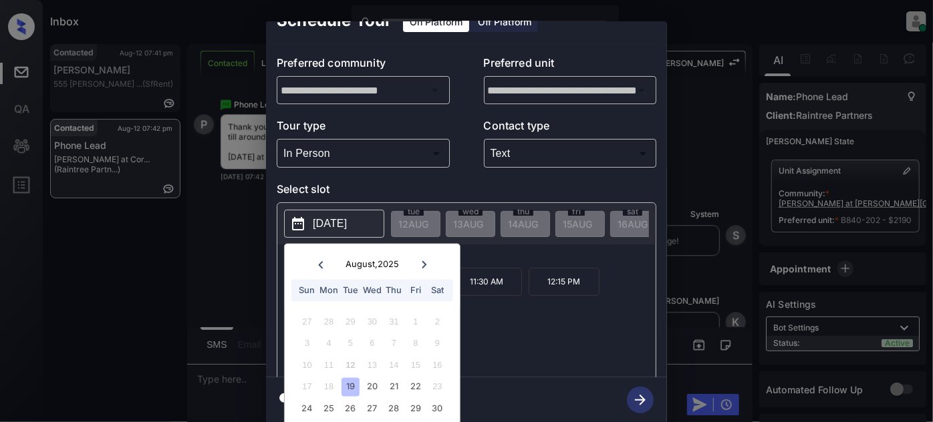
scroll to position [36, 0]
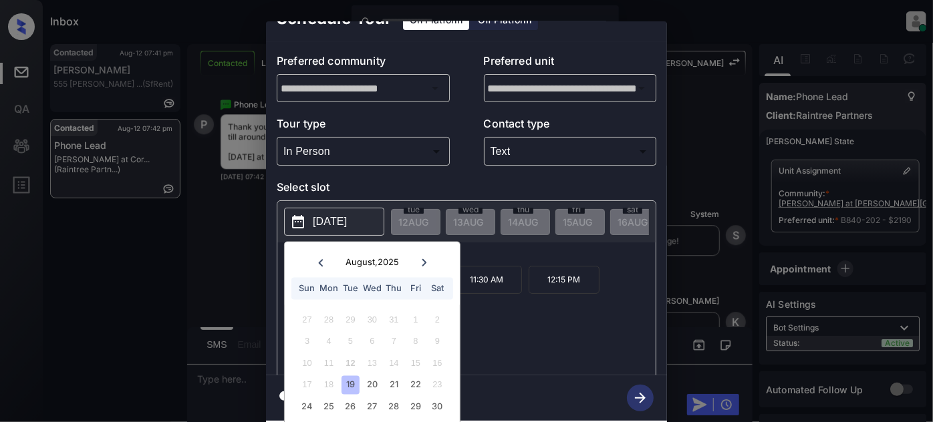
click at [438, 354] on div "16" at bounding box center [437, 363] width 18 height 18
click at [301, 376] on div "17" at bounding box center [307, 385] width 18 height 18
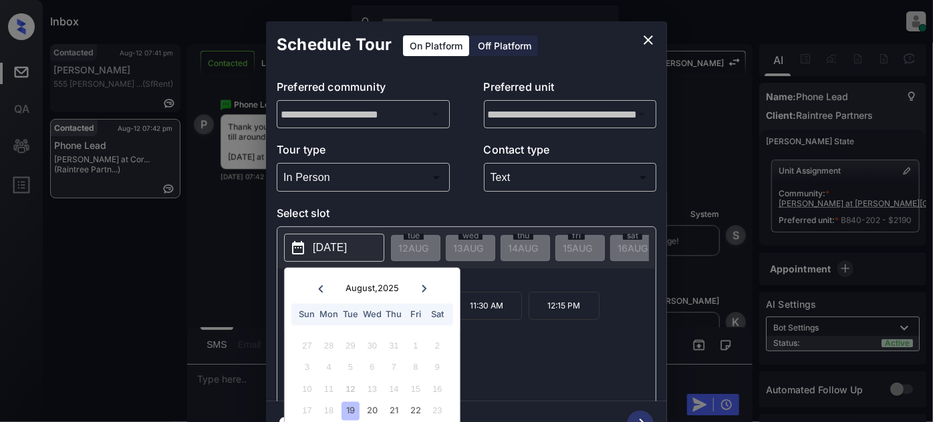
click at [255, 255] on div "**********" at bounding box center [466, 234] width 933 height 468
